Goal: Task Accomplishment & Management: Complete application form

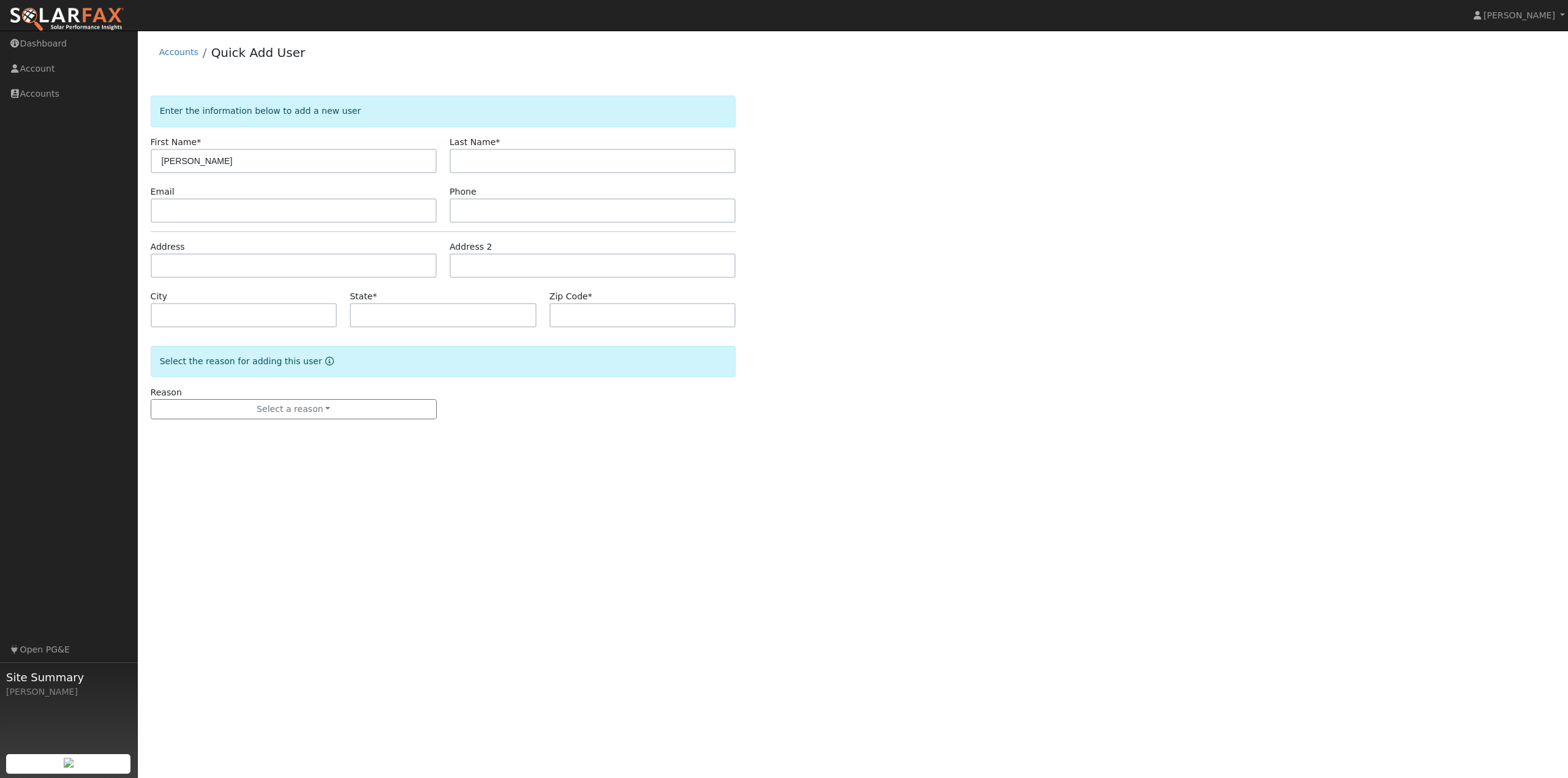
type input "[PERSON_NAME]"
type input "[EMAIL_ADDRESS][DOMAIN_NAME]"
type input "5309177985"
click at [177, 262] on input "text" at bounding box center [293, 265] width 286 height 24
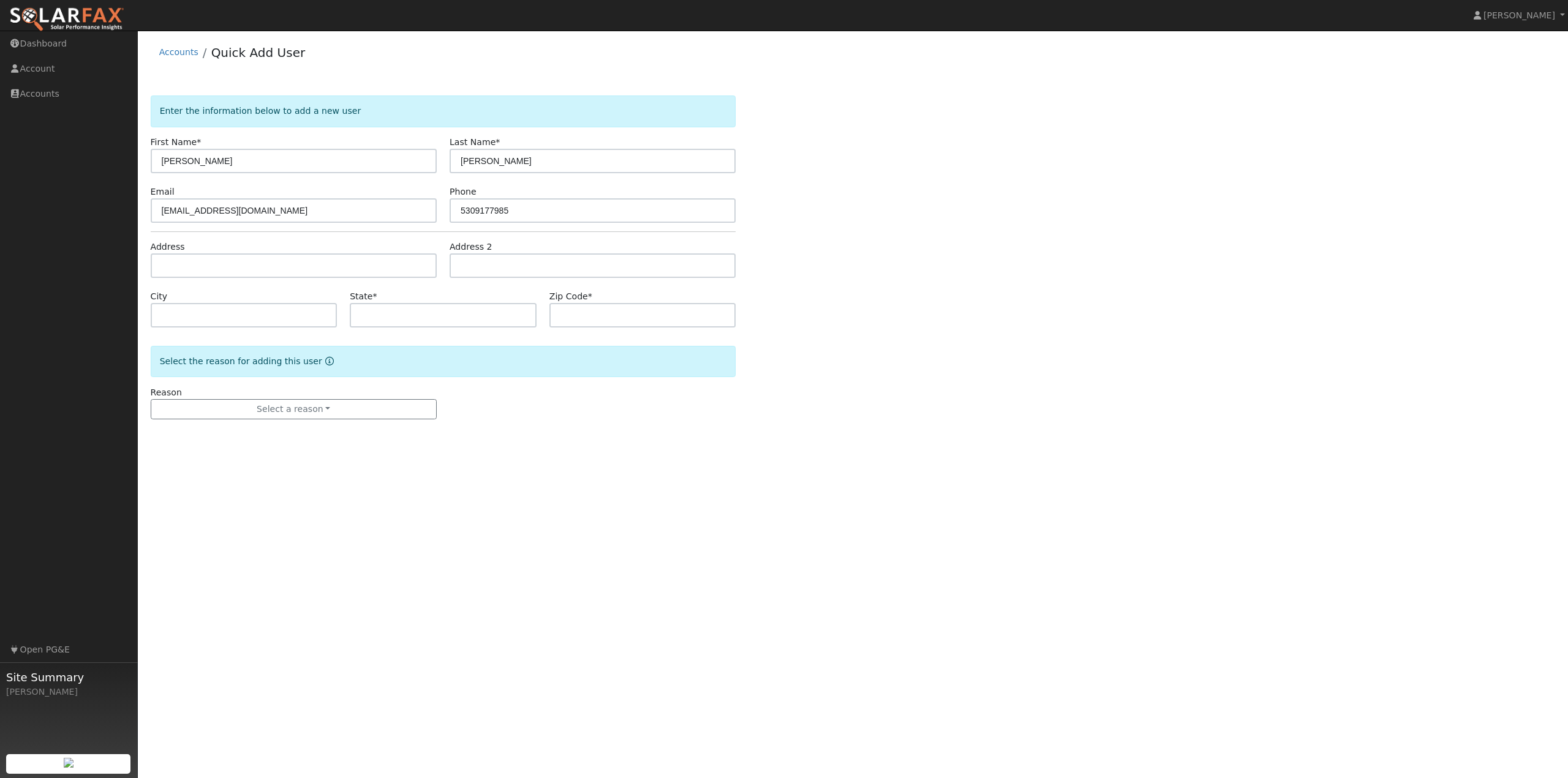
drag, startPoint x: 177, startPoint y: 262, endPoint x: 500, endPoint y: 428, distance: 363.2
click at [500, 428] on form "Enter the information below to add a new user First Name * [PERSON_NAME] Last N…" at bounding box center [443, 270] width 586 height 348
click at [192, 262] on input "text" at bounding box center [293, 265] width 286 height 24
click at [410, 321] on input "text" at bounding box center [442, 315] width 187 height 24
type input "CA"
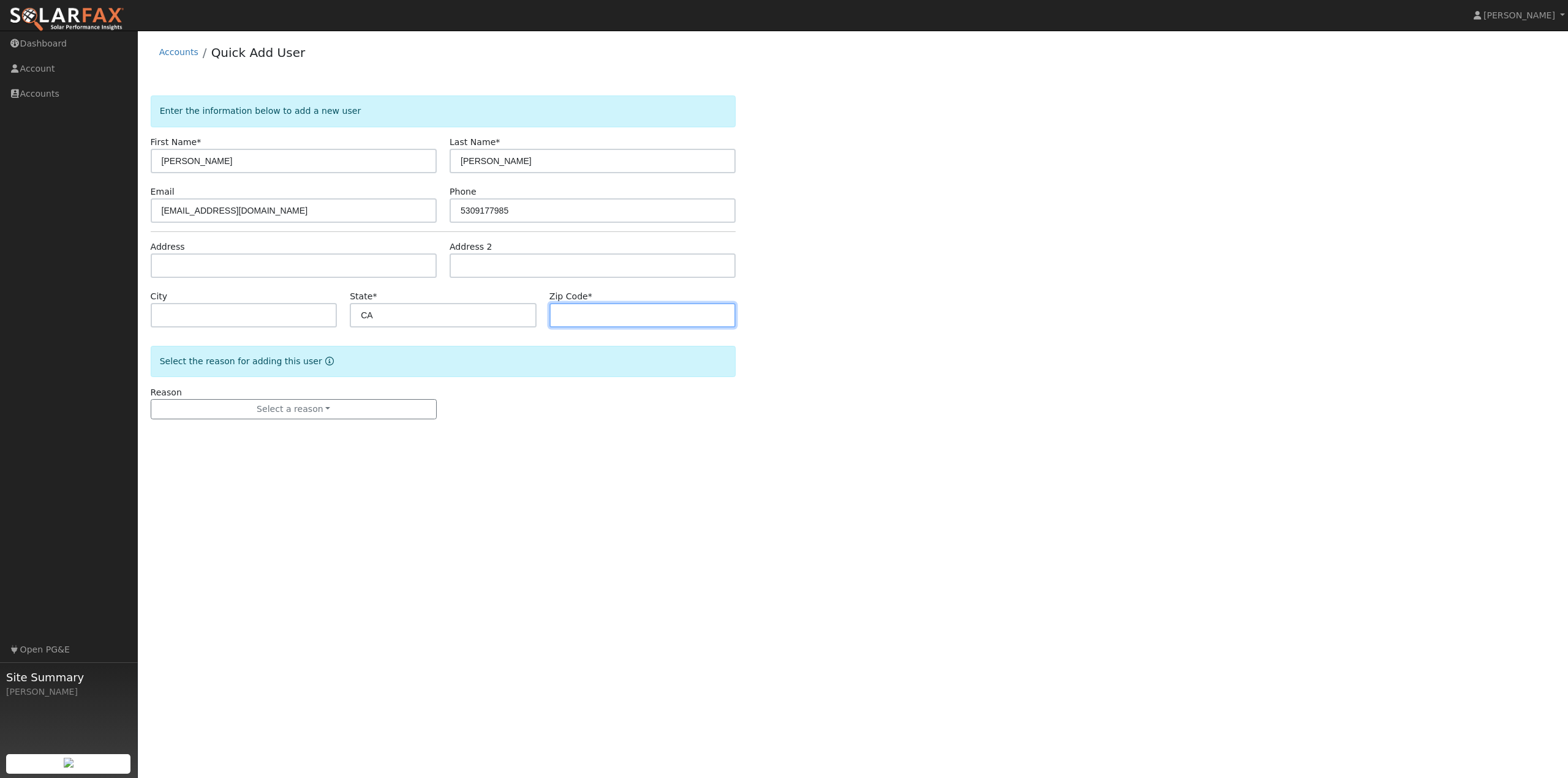
click at [573, 319] on input "text" at bounding box center [642, 315] width 187 height 24
click at [907, 300] on div "Enter the information below to add a new user First Name * [PERSON_NAME] Last N…" at bounding box center [853, 270] width 1405 height 348
